Goal: Book appointment/travel/reservation

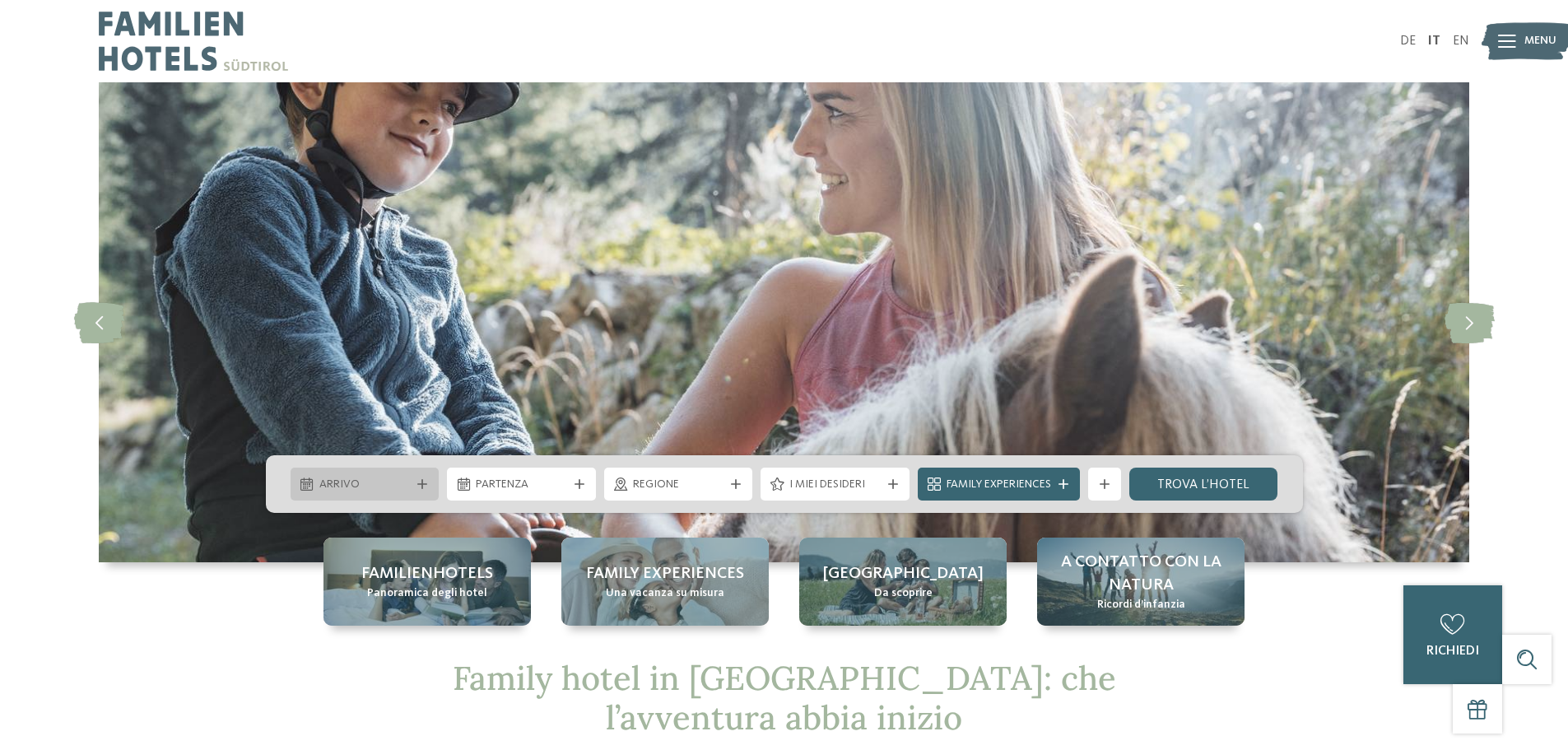
click at [415, 493] on div "Arrivo" at bounding box center [365, 484] width 149 height 33
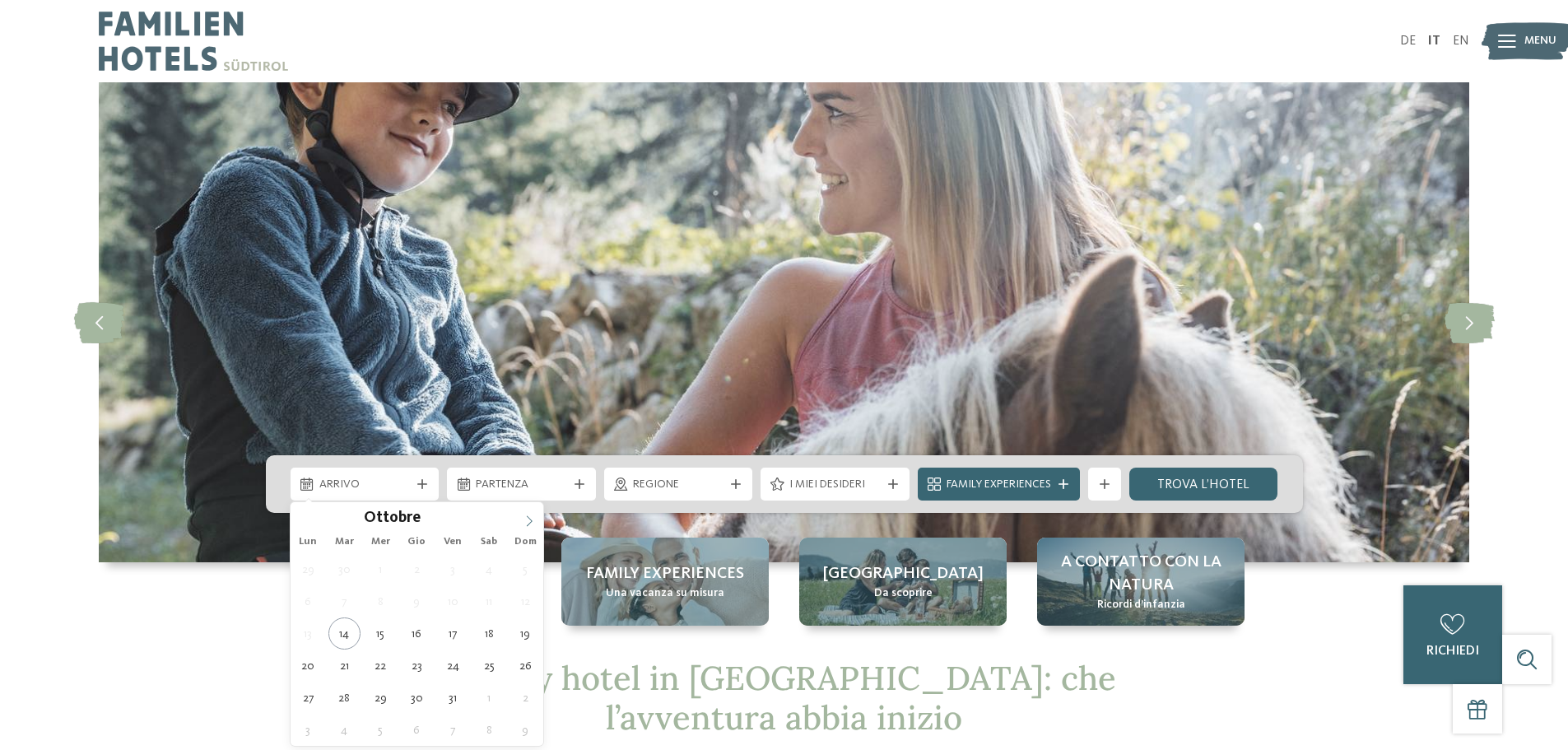
click at [534, 523] on icon at bounding box center [529, 521] width 11 height 11
click at [533, 523] on icon at bounding box center [529, 521] width 11 height 11
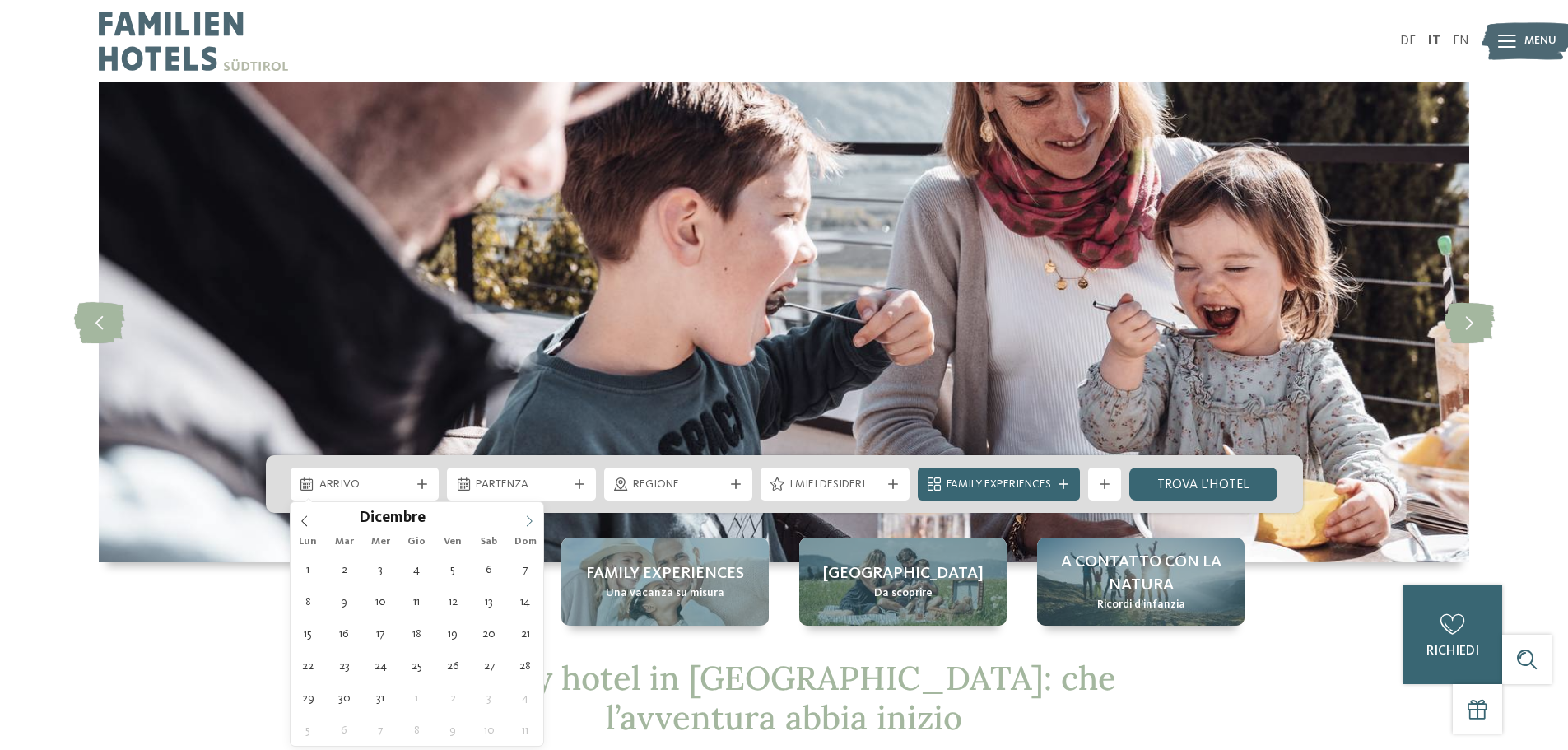
type input "****"
click at [523, 520] on span at bounding box center [529, 516] width 28 height 28
type div "[DATE]"
type input "****"
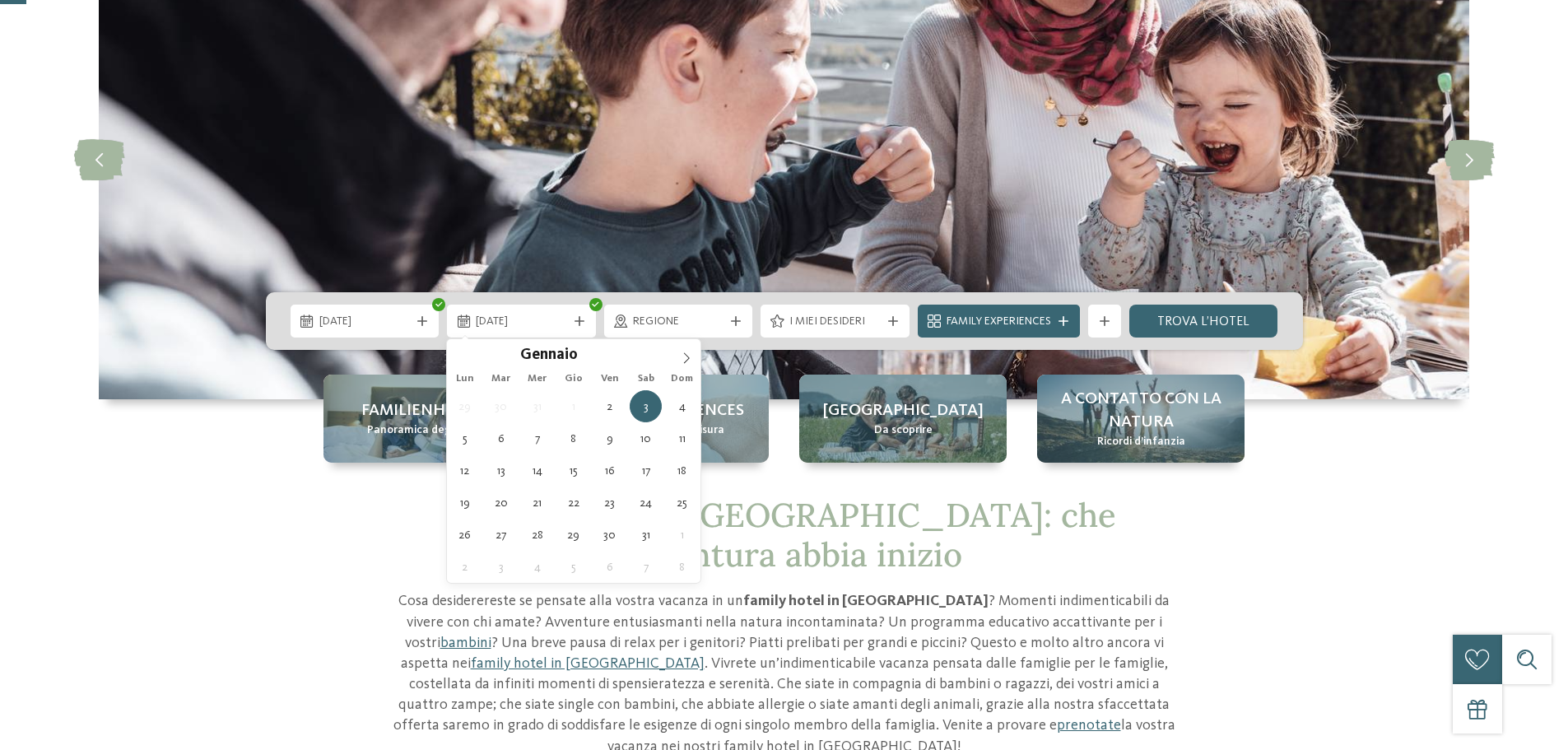
scroll to position [165, 0]
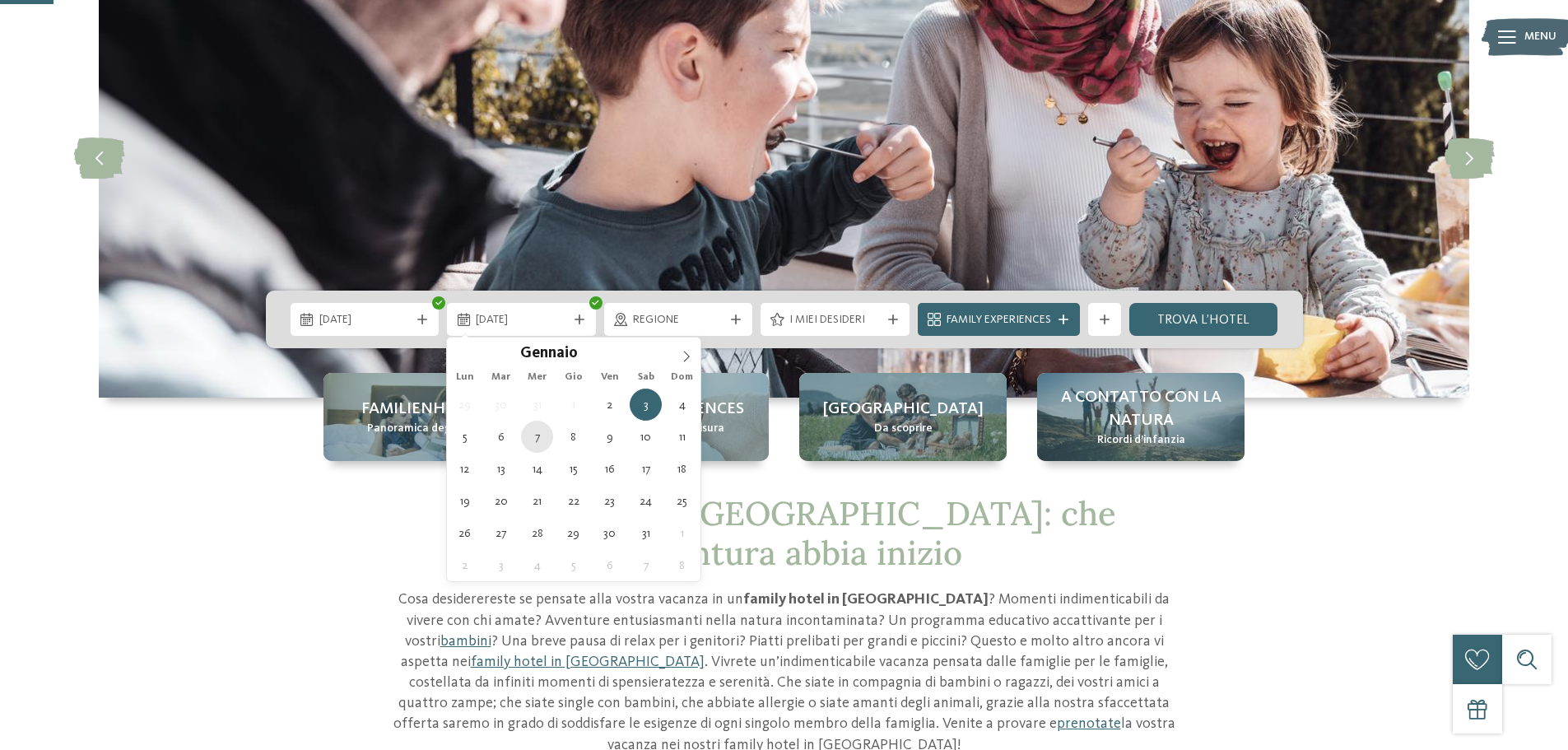
type div "[DATE]"
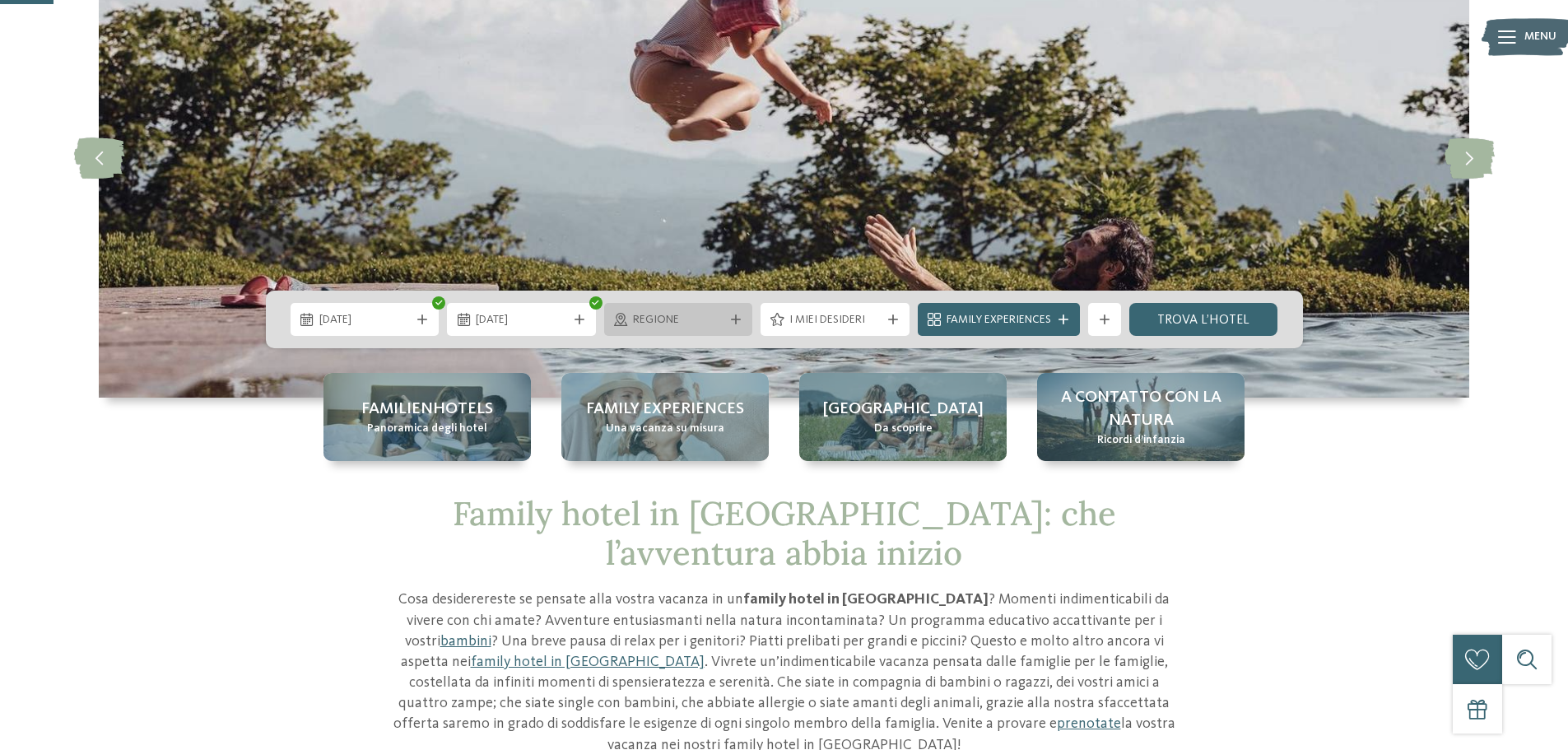
click at [671, 325] on span "Regione" at bounding box center [678, 319] width 91 height 16
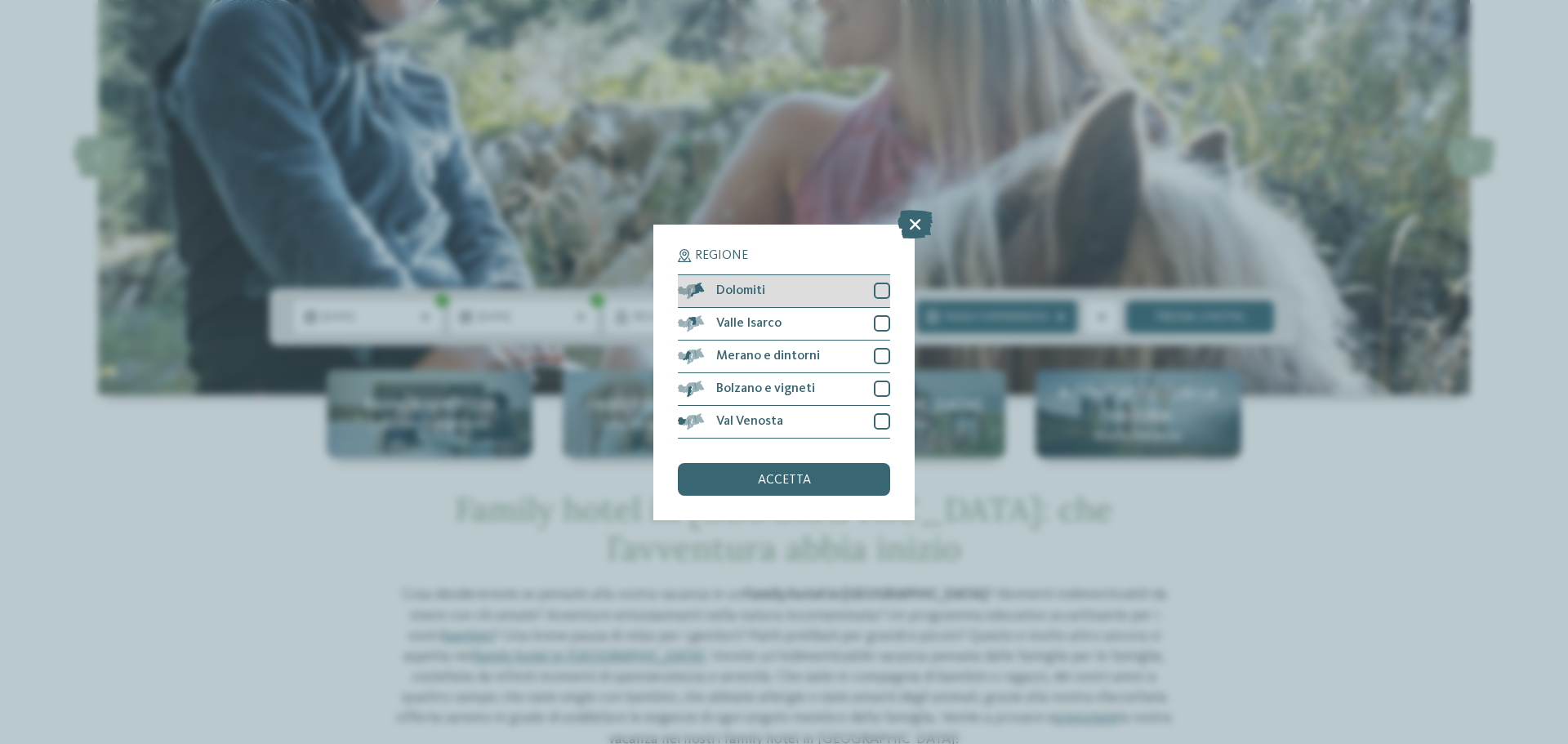
click at [885, 296] on div at bounding box center [881, 290] width 16 height 16
click at [884, 322] on div at bounding box center [881, 322] width 16 height 16
click at [879, 362] on div at bounding box center [881, 355] width 16 height 16
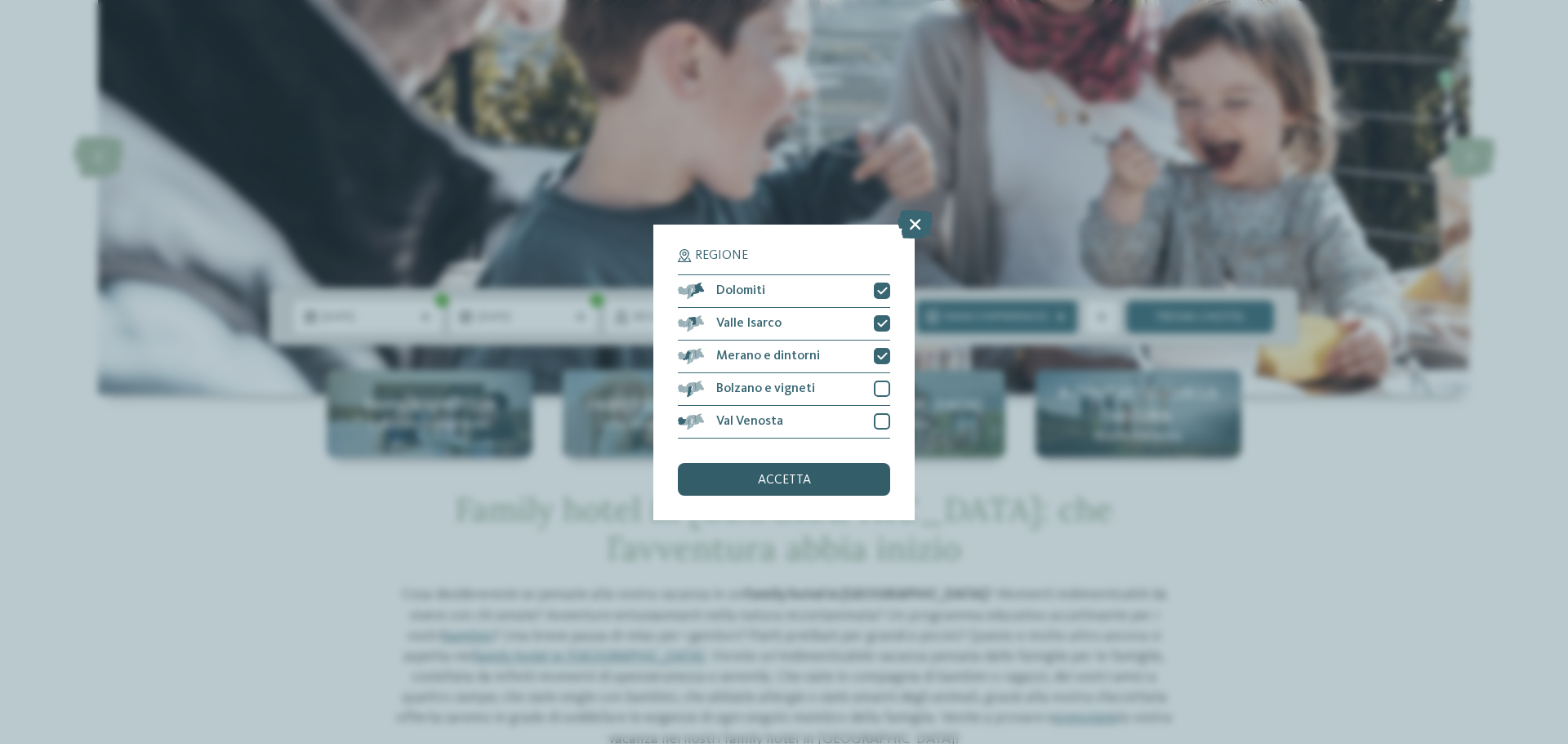
click at [835, 483] on div "accetta" at bounding box center [784, 479] width 212 height 33
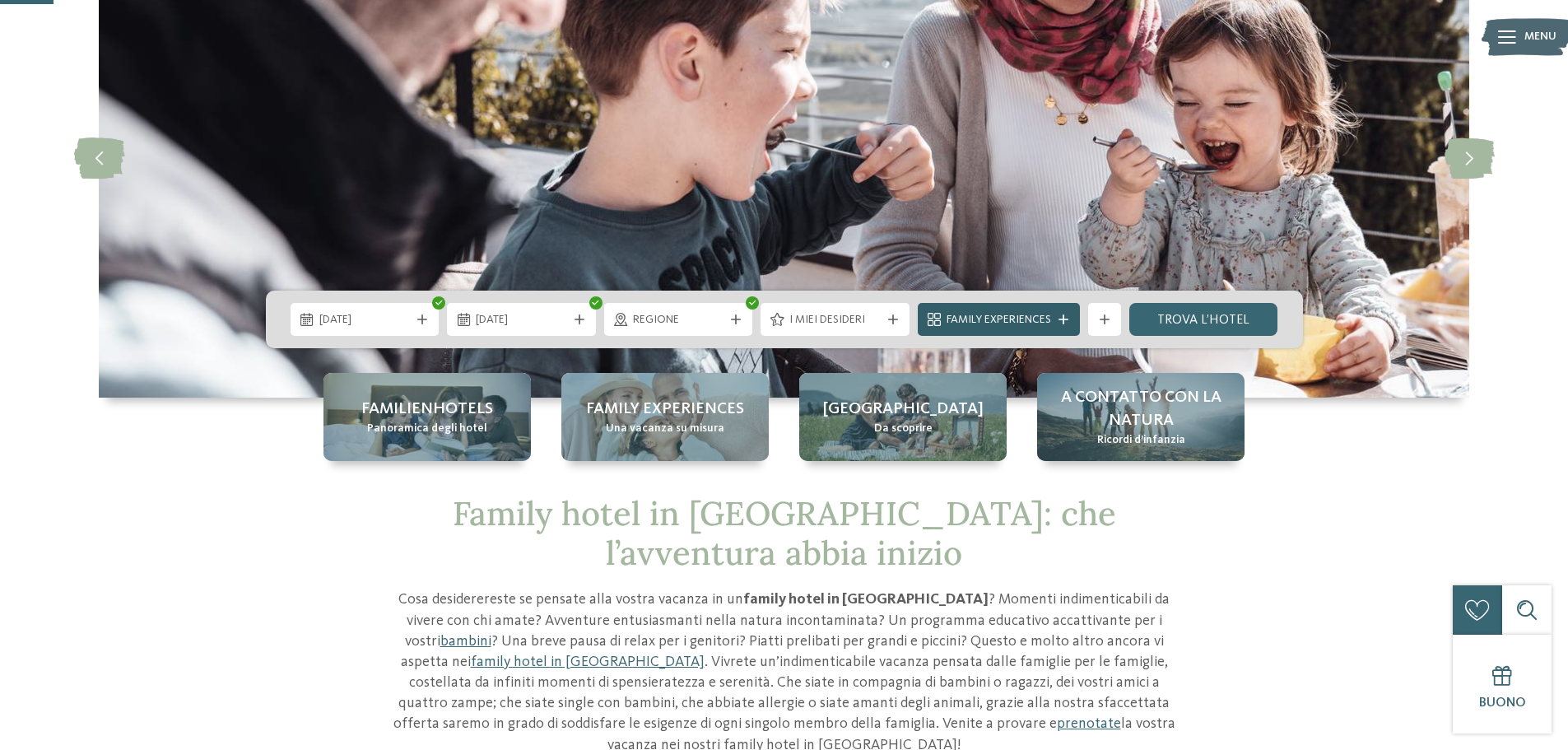
click at [1063, 323] on icon at bounding box center [1063, 319] width 9 height 9
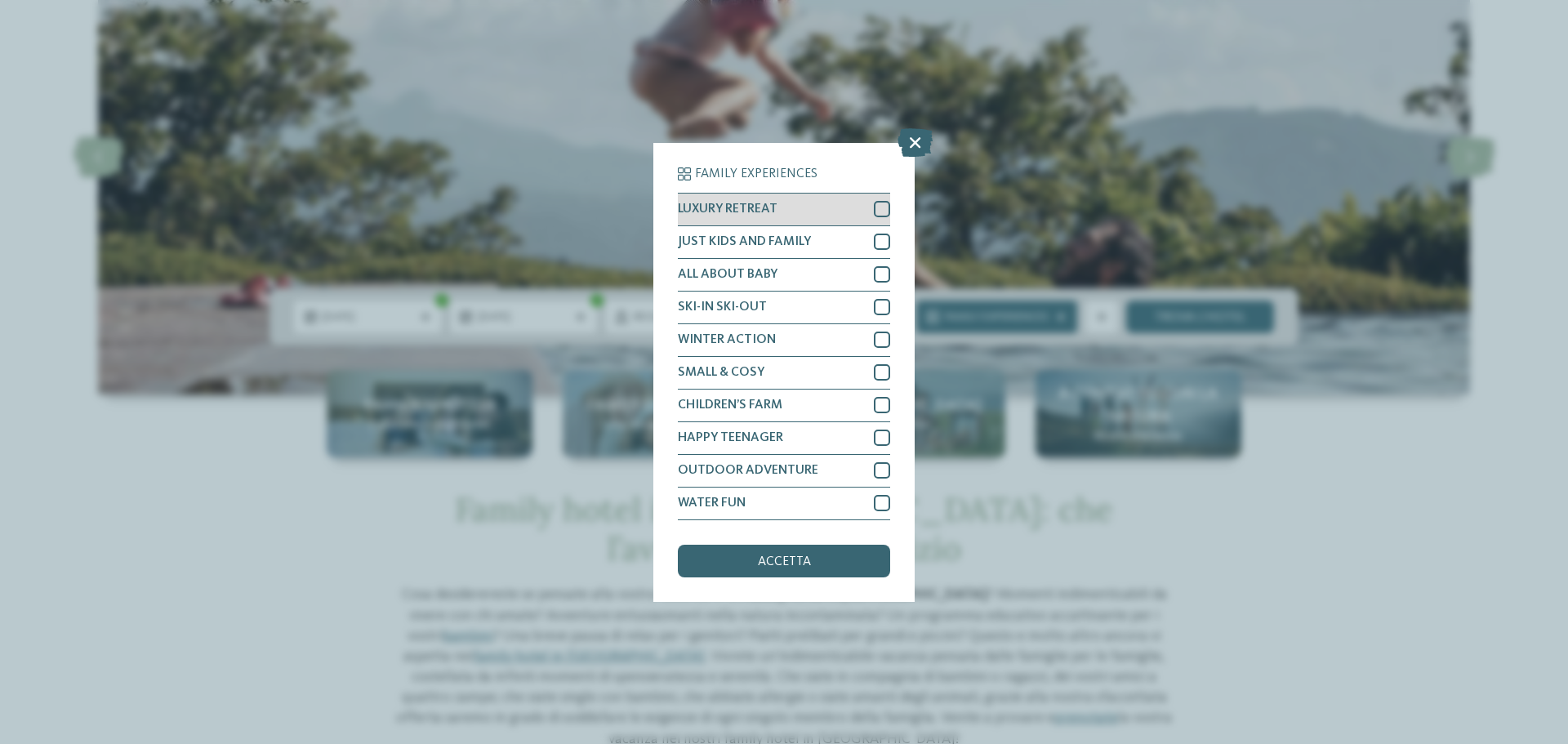
click at [884, 211] on div at bounding box center [881, 208] width 16 height 16
click at [880, 247] on div at bounding box center [881, 241] width 16 height 16
click at [880, 246] on icon at bounding box center [882, 242] width 10 height 9
click at [880, 246] on div at bounding box center [881, 241] width 16 height 16
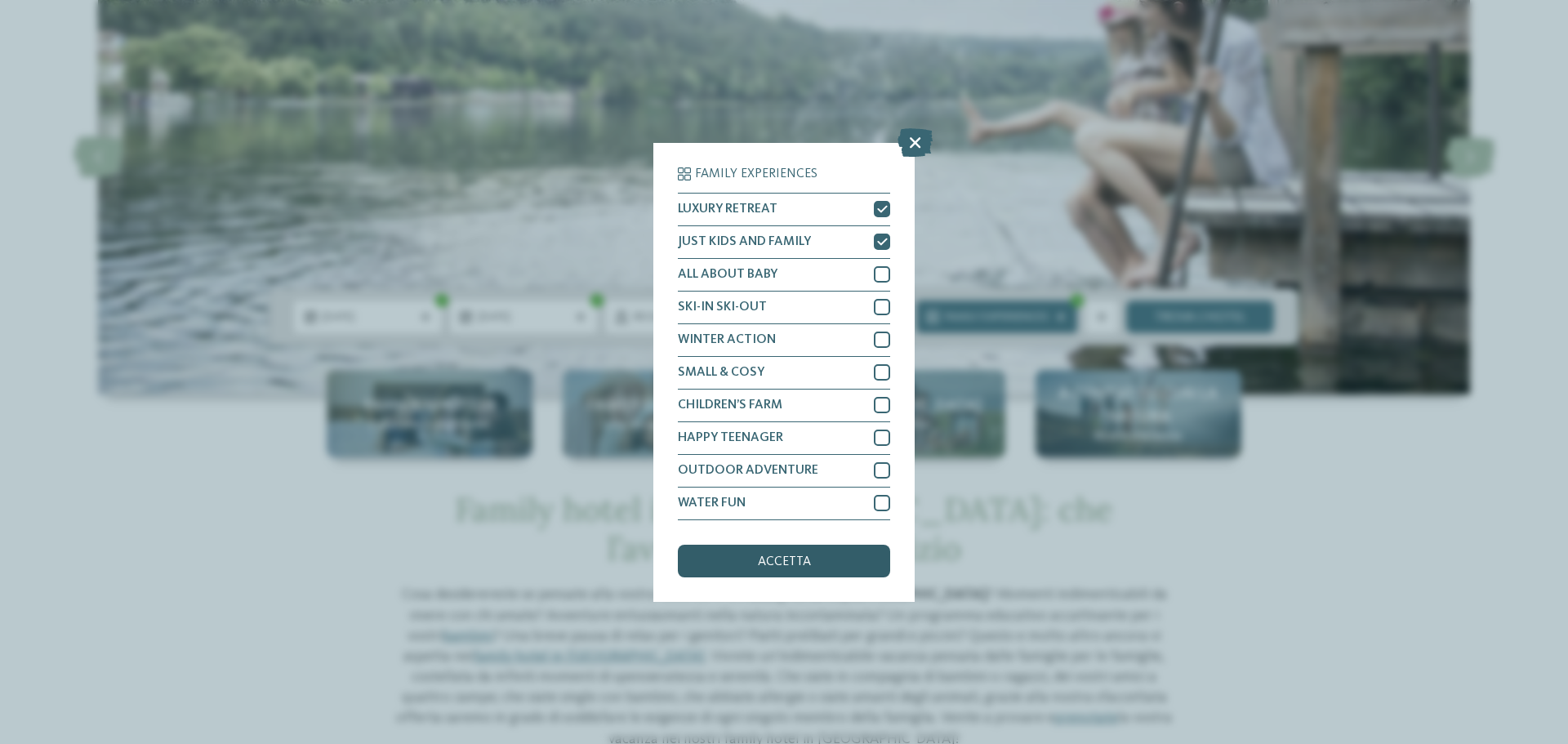
click at [816, 556] on div "accetta" at bounding box center [784, 561] width 212 height 33
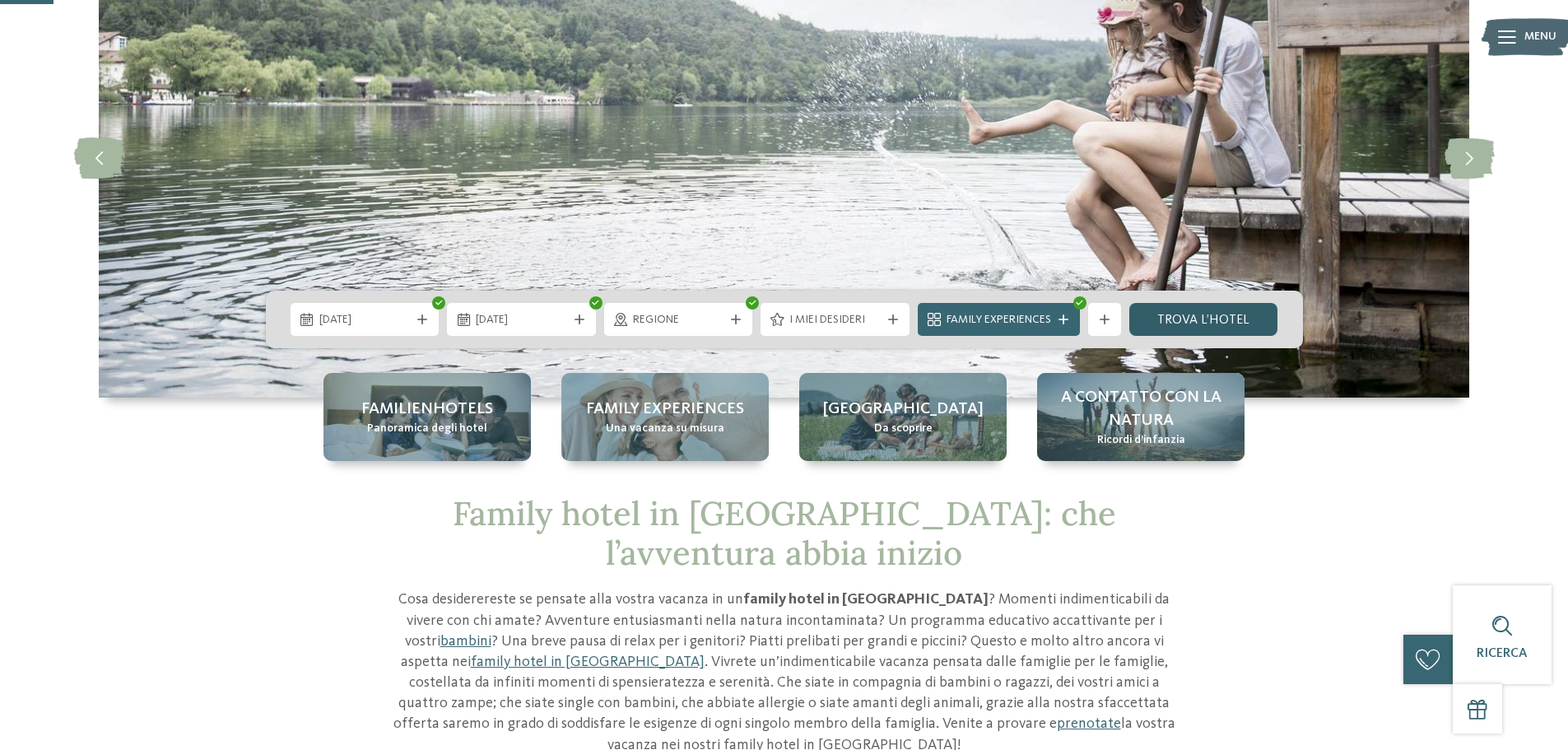
click at [1247, 321] on link "trova l’hotel" at bounding box center [1204, 319] width 149 height 33
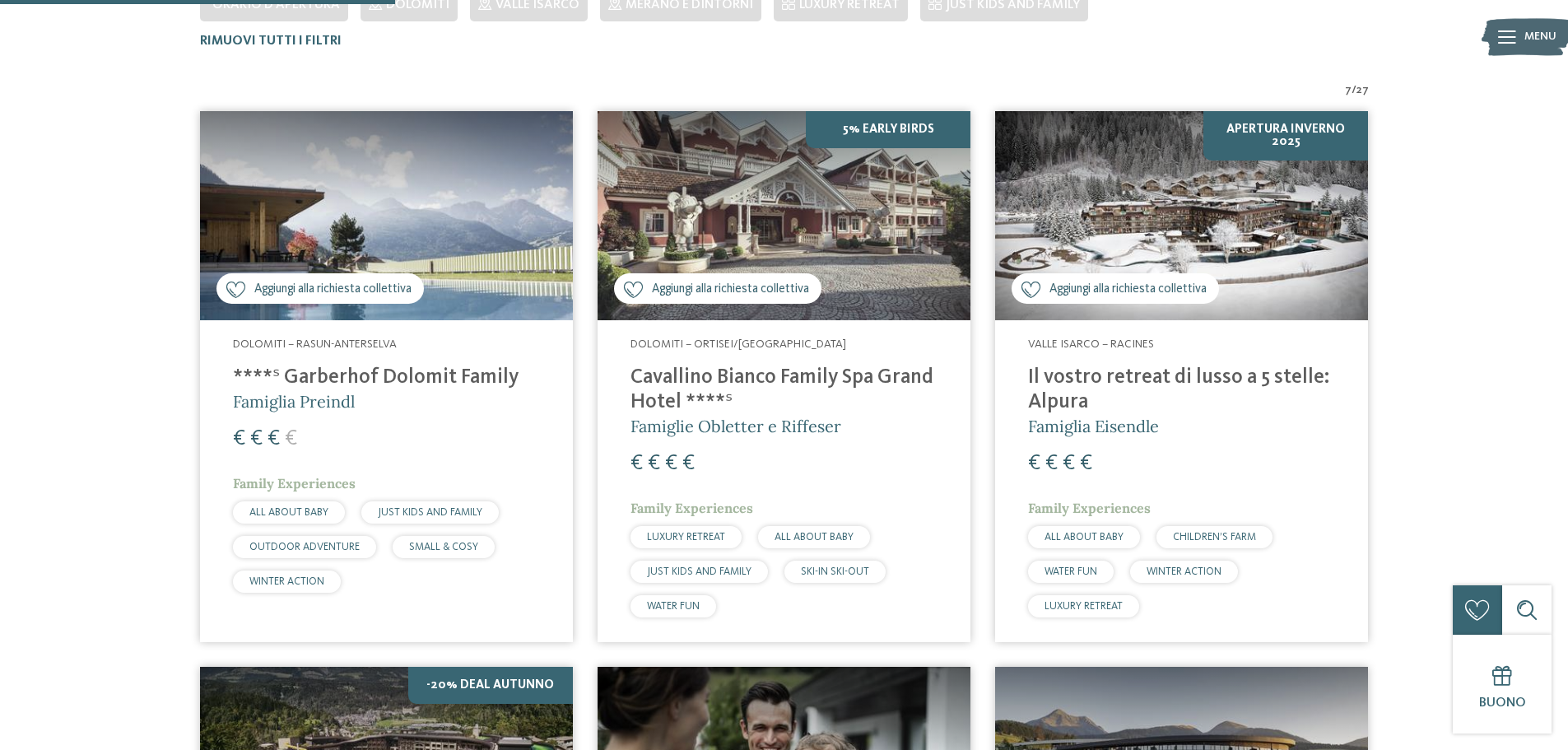
scroll to position [458, 0]
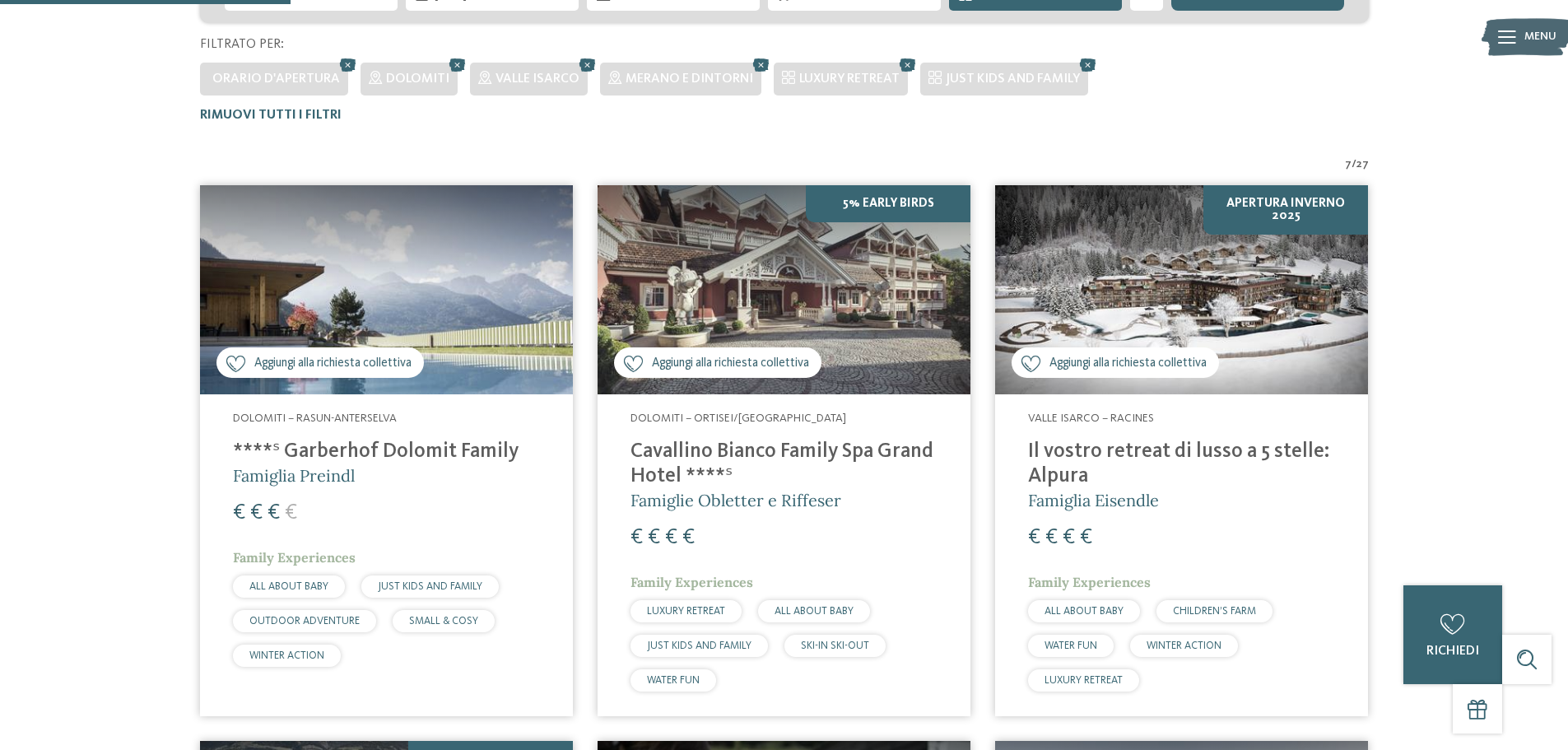
click at [1163, 316] on img at bounding box center [1182, 290] width 373 height 210
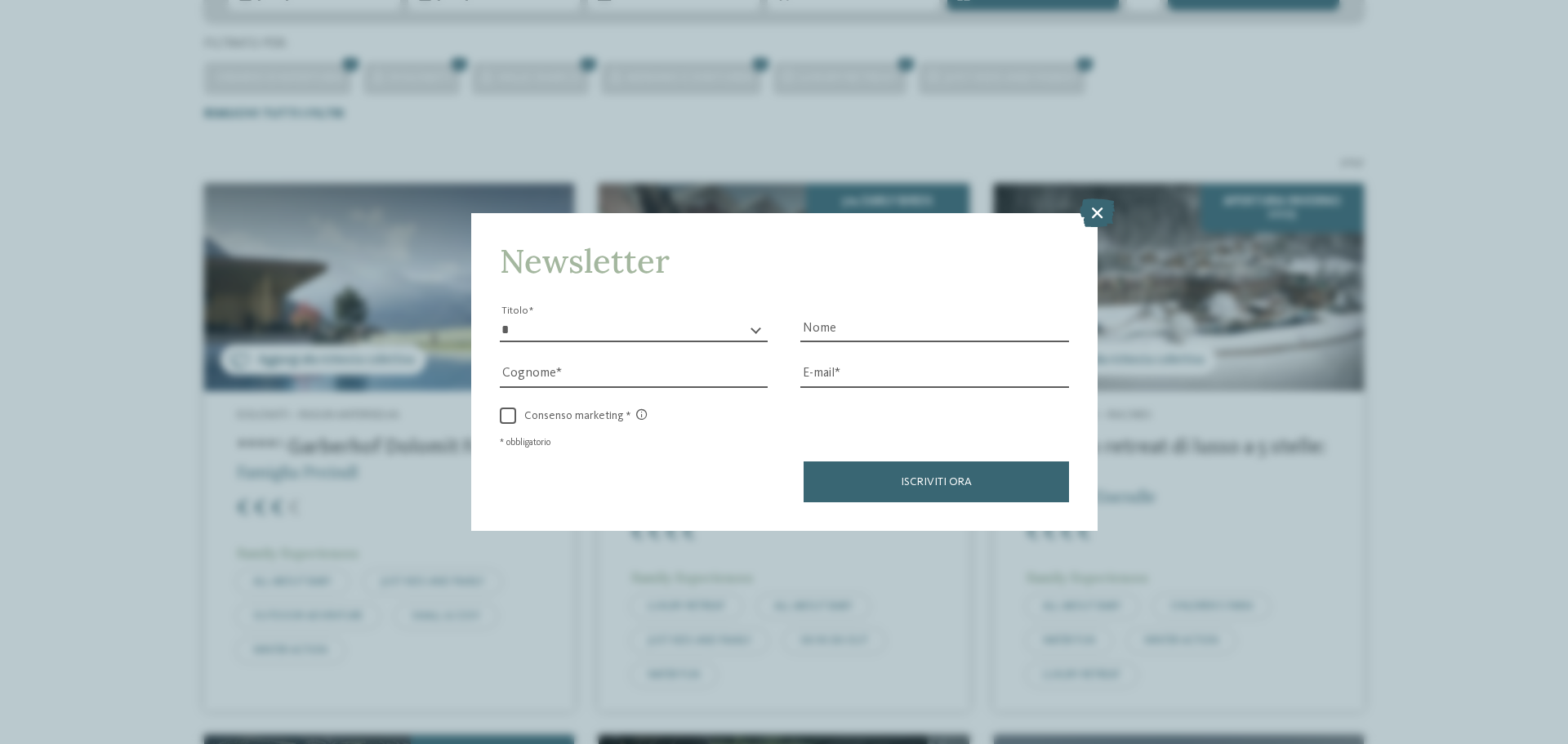
click at [1092, 211] on icon at bounding box center [1098, 212] width 36 height 29
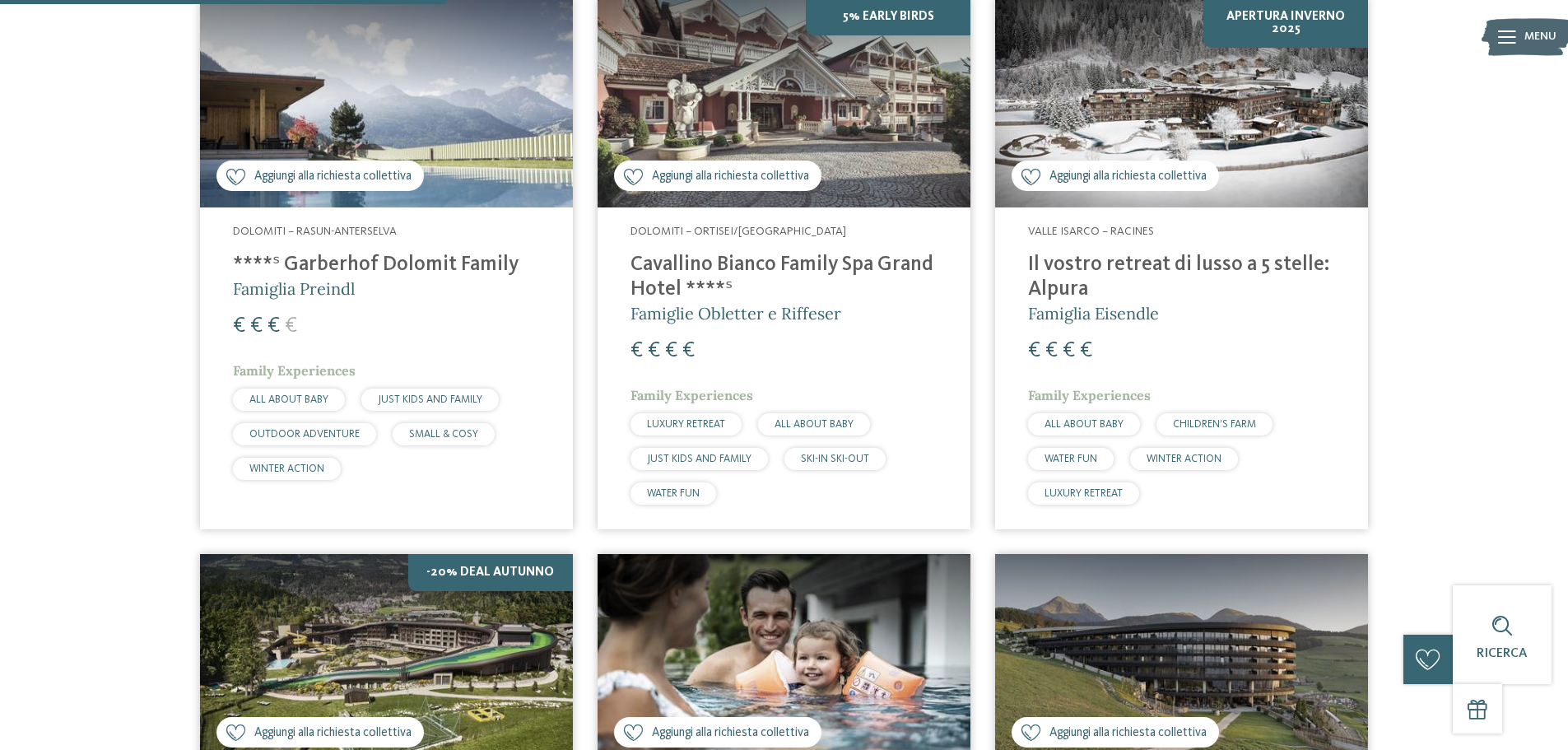
scroll to position [705, 0]
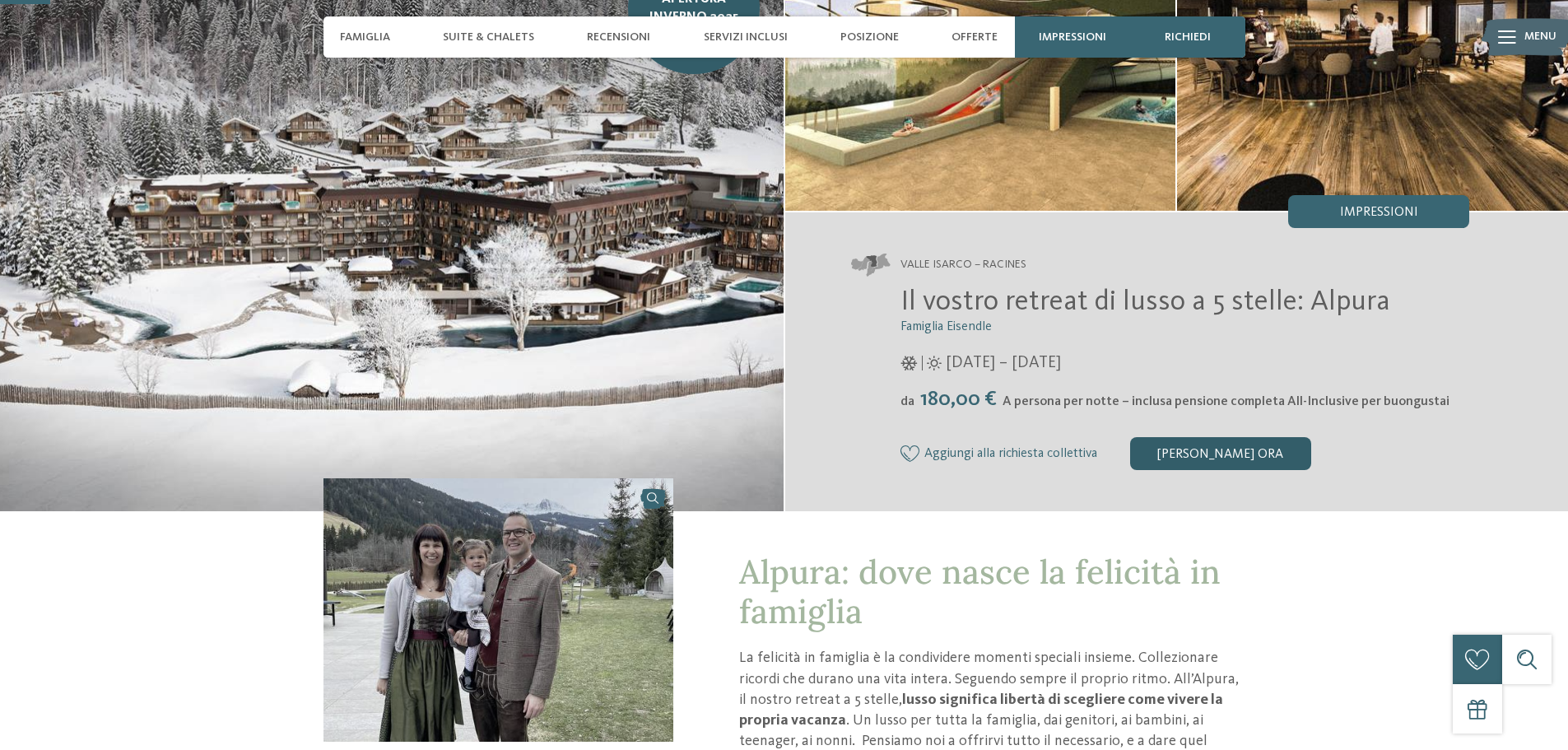
click at [1201, 458] on div "[PERSON_NAME] ora" at bounding box center [1220, 453] width 181 height 33
